Goal: Check status: Check status

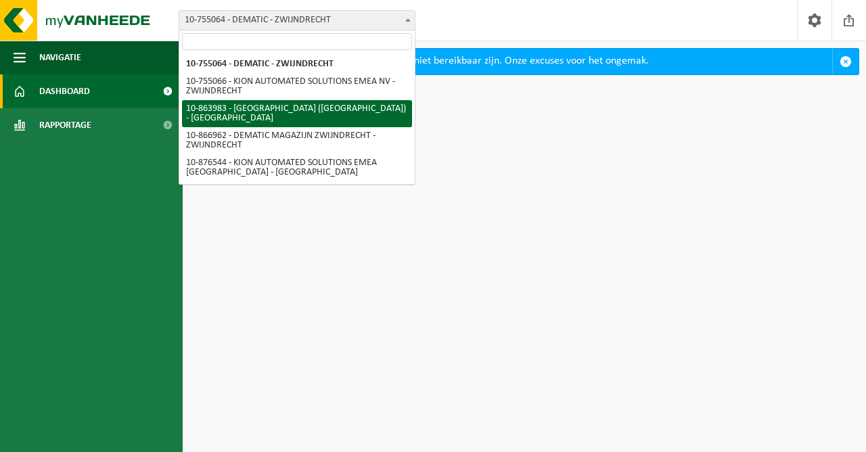
select select "101840"
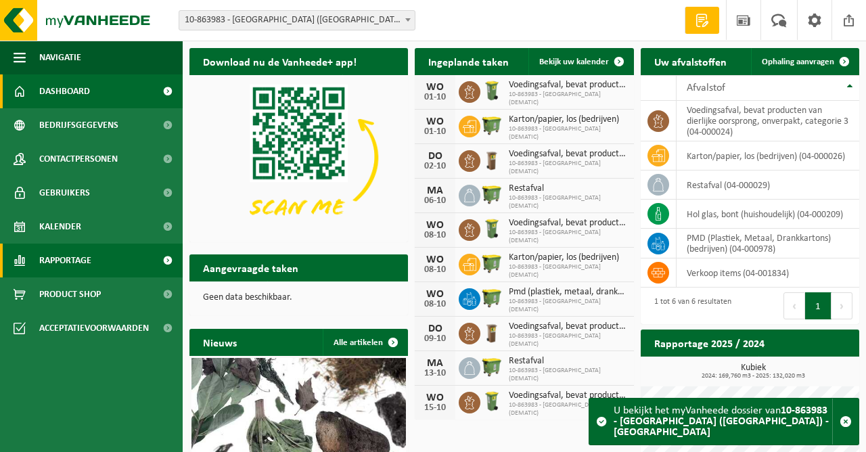
click at [85, 266] on span "Rapportage" at bounding box center [65, 260] width 52 height 34
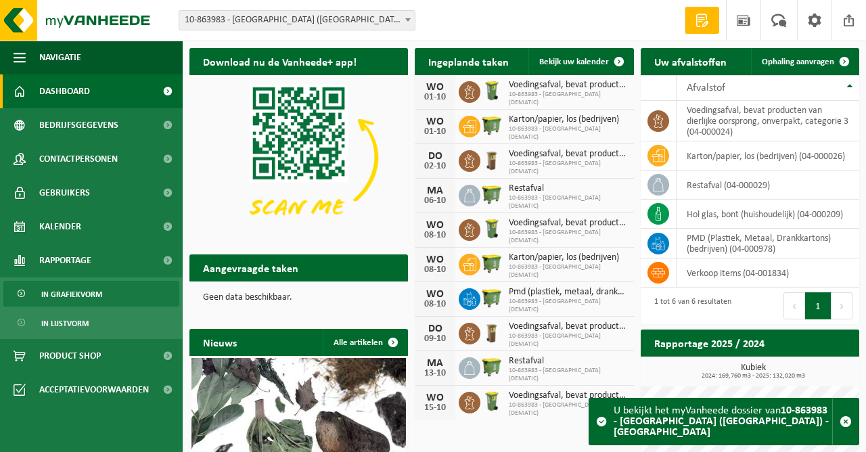
click at [77, 288] on span "In grafiekvorm" at bounding box center [71, 294] width 61 height 26
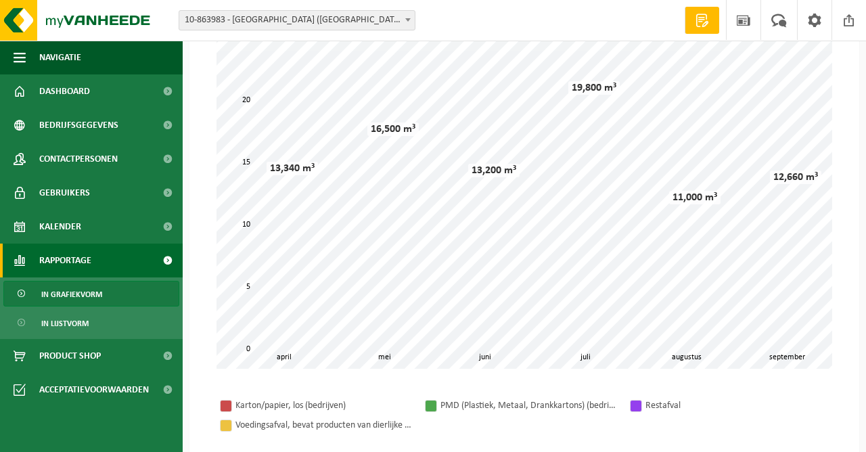
scroll to position [48, 0]
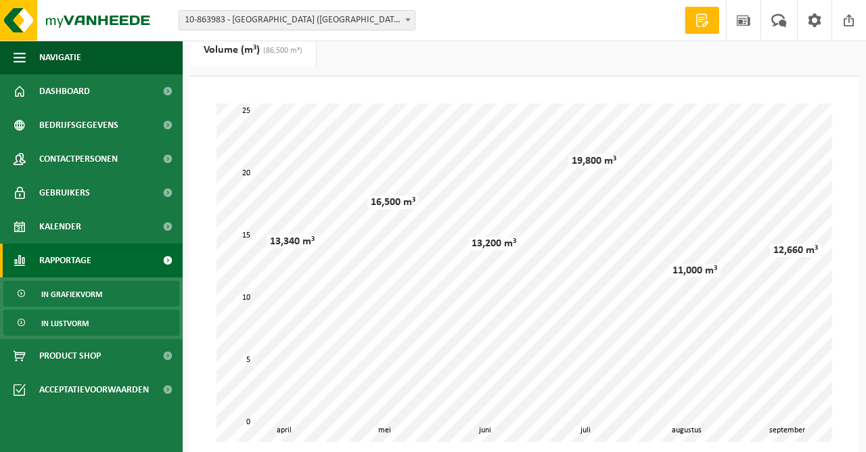
click at [66, 329] on span "In lijstvorm" at bounding box center [64, 323] width 47 height 26
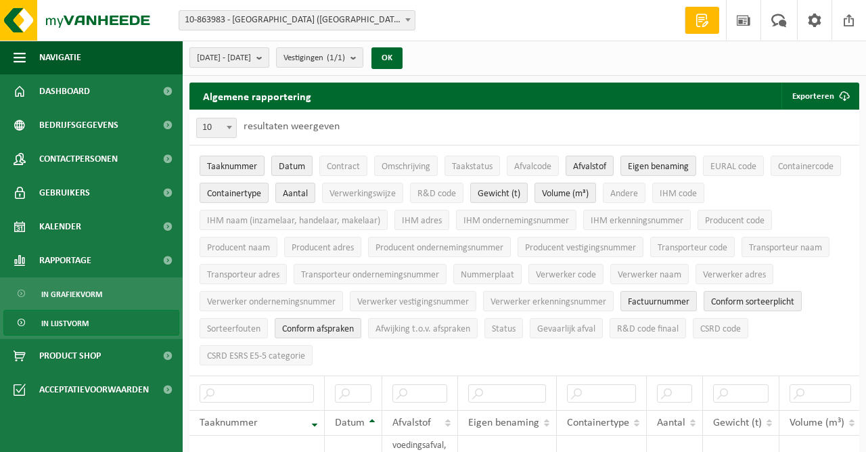
click at [251, 55] on span "[DATE] - [DATE]" at bounding box center [224, 58] width 54 height 20
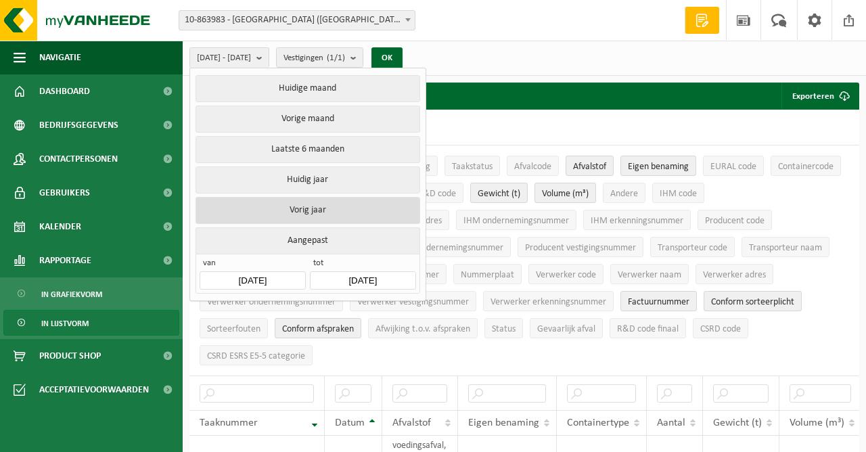
click at [350, 209] on button "Vorig jaar" at bounding box center [307, 210] width 224 height 27
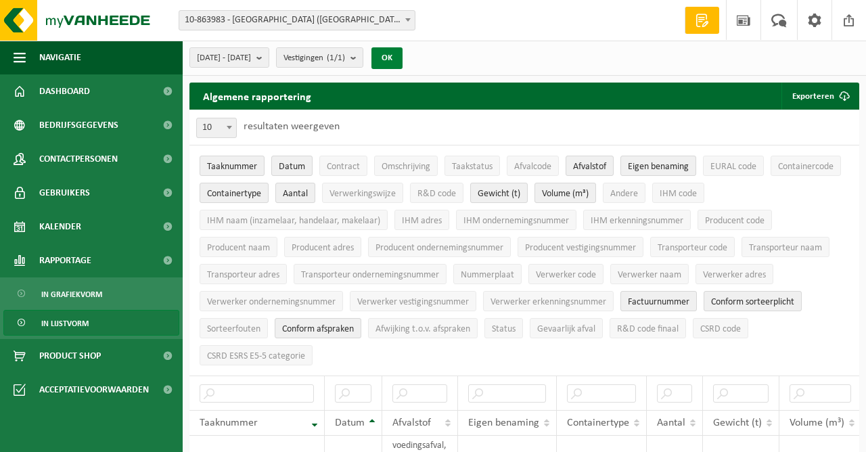
click at [402, 62] on button "OK" at bounding box center [386, 58] width 31 height 22
click at [402, 55] on button "OK" at bounding box center [386, 58] width 31 height 22
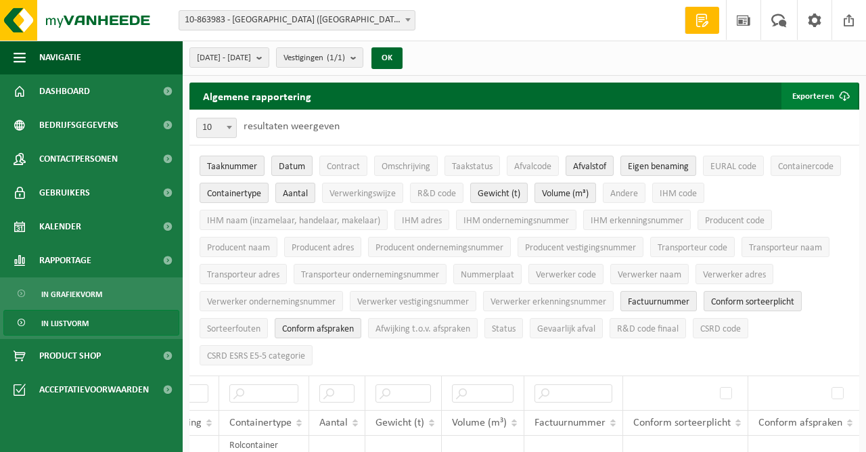
click at [841, 102] on span "submit" at bounding box center [843, 96] width 27 height 27
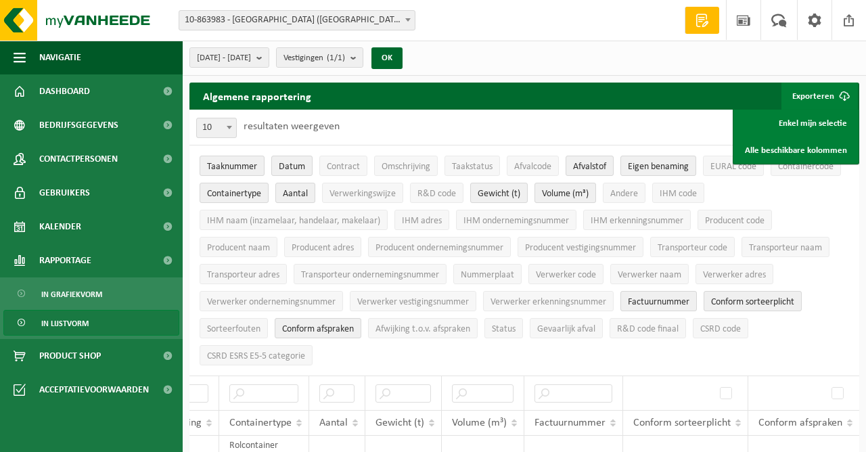
click at [634, 128] on div "10 25 50 100 10 resultaten weergeven" at bounding box center [523, 127] width 669 height 35
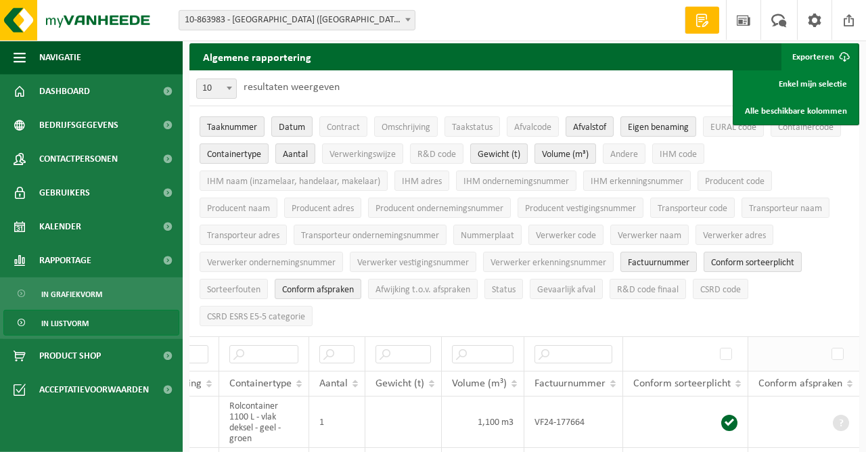
scroll to position [73, 0]
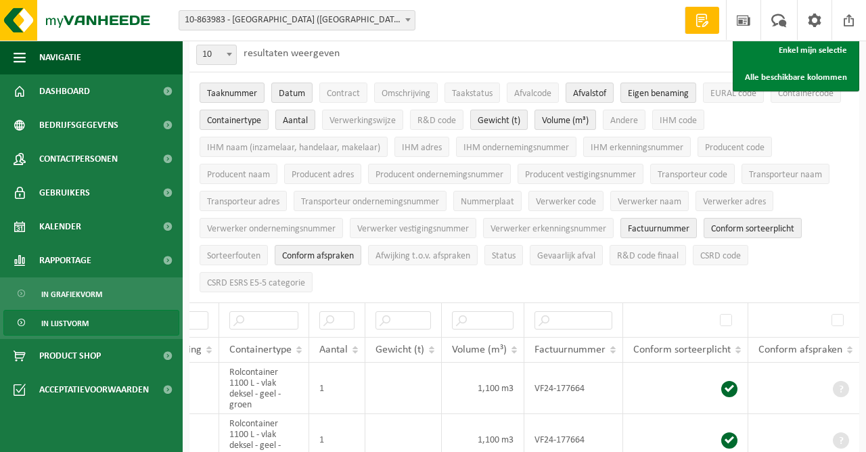
click at [697, 279] on ul "Taaknummer Datum Contract Omschrijving Taakstatus Afvalcode Afvalstof Eigen ben…" at bounding box center [523, 187] width 669 height 230
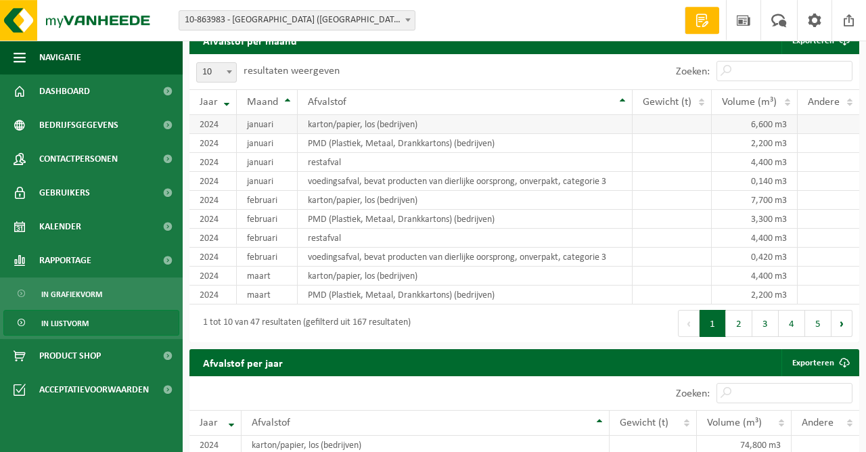
scroll to position [1152, 0]
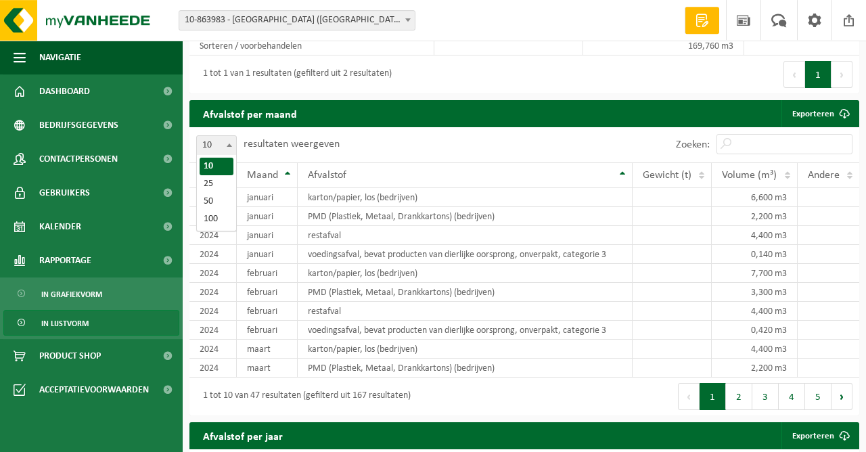
click at [226, 145] on span at bounding box center [229, 145] width 14 height 18
click at [496, 107] on div "Afvalstof per maand Exporteren" at bounding box center [523, 113] width 669 height 27
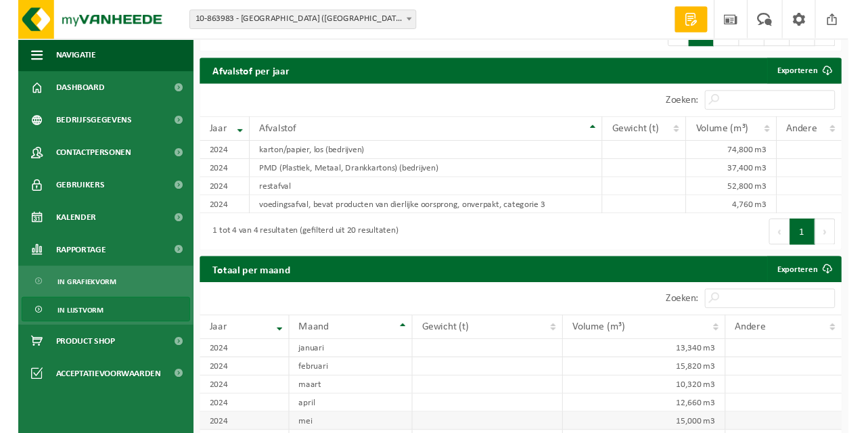
scroll to position [1517, 0]
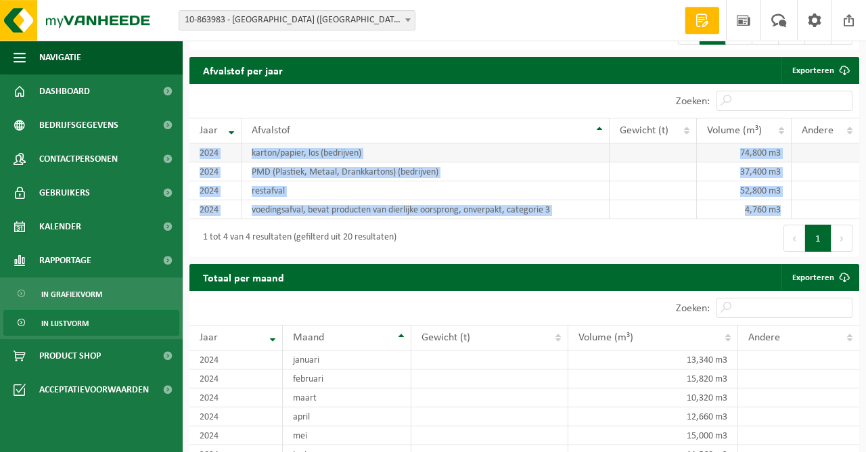
drag, startPoint x: 820, startPoint y: 211, endPoint x: 196, endPoint y: 154, distance: 626.8
click at [196, 154] on tbody "2024 karton/papier, los (bedrijven) 74,800 m3 2024 PMD (Plastiek, Metaal, Drank…" at bounding box center [523, 181] width 669 height 76
copy tbody "2024 karton/papier, los (bedrijven) 74,800 m3 2024 PMD (Plastiek, Metaal, Drank…"
